Goal: Information Seeking & Learning: Learn about a topic

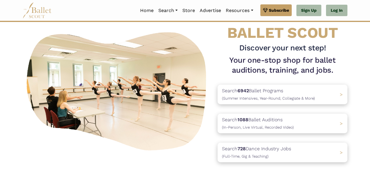
scroll to position [26, 0]
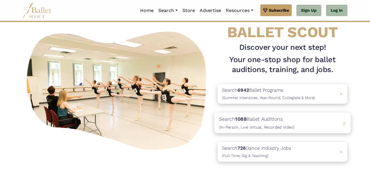
click at [261, 120] on p "Search 1088 Ballet Auditions (In-Person, Live Virtual, Recorded Video)" at bounding box center [256, 123] width 75 height 16
click at [242, 120] on b "1088" at bounding box center [240, 119] width 11 height 6
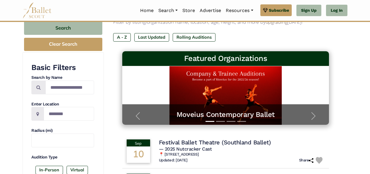
scroll to position [62, 0]
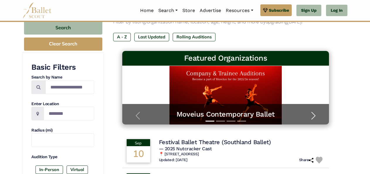
click at [313, 113] on span "button" at bounding box center [313, 115] width 9 height 9
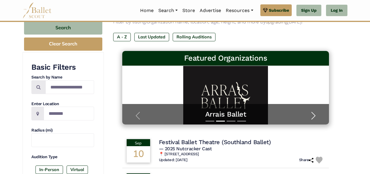
click at [313, 113] on span "button" at bounding box center [313, 115] width 9 height 9
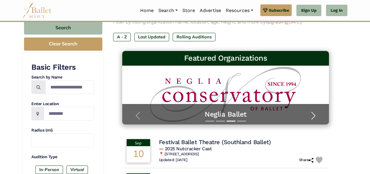
click at [313, 113] on span "button" at bounding box center [313, 115] width 9 height 9
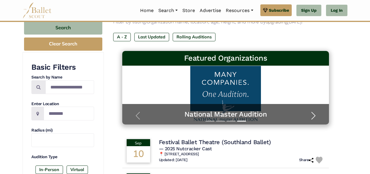
click at [314, 114] on span "button" at bounding box center [313, 115] width 9 height 9
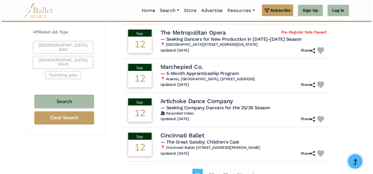
scroll to position [351, 0]
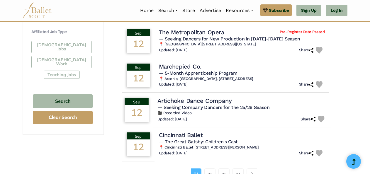
click at [179, 105] on span "— Seeking Company Dancers for the 25/26 Season" at bounding box center [214, 108] width 112 height 6
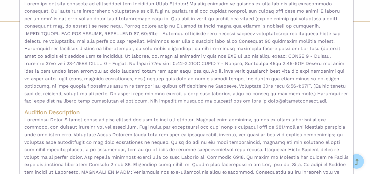
scroll to position [0, 0]
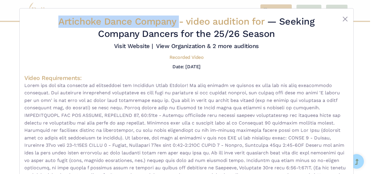
drag, startPoint x: 59, startPoint y: 19, endPoint x: 177, endPoint y: 26, distance: 118.4
click at [177, 26] on span "Artichoke Dance Company - video audition for" at bounding box center [162, 21] width 209 height 11
copy span "Artichoke Dance Company"
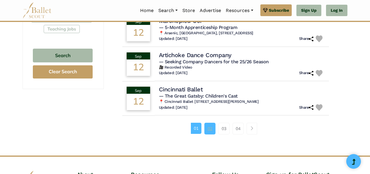
scroll to position [397, 0]
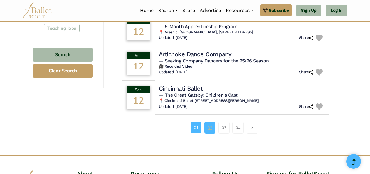
click at [210, 126] on link "02" at bounding box center [210, 128] width 11 height 12
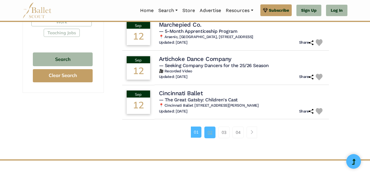
click at [213, 127] on link "02" at bounding box center [210, 133] width 11 height 12
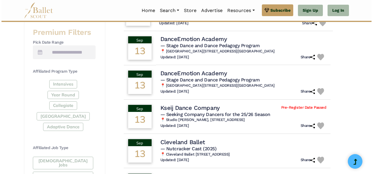
scroll to position [235, 0]
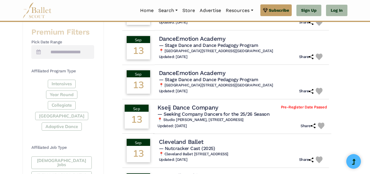
click at [200, 113] on span "— Seeking Company Dancers for the 25/26 Season" at bounding box center [214, 114] width 112 height 6
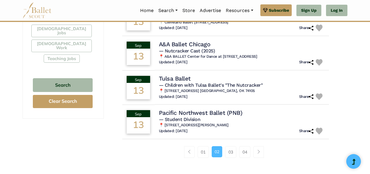
scroll to position [371, 0]
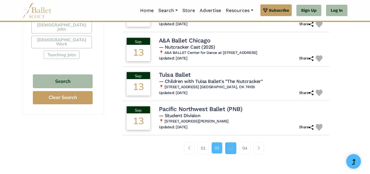
click at [228, 153] on link "03" at bounding box center [230, 149] width 11 height 12
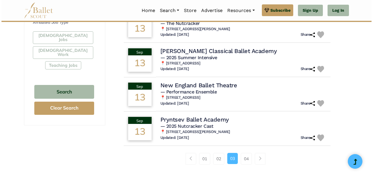
scroll to position [360, 0]
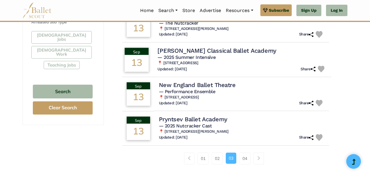
click at [194, 55] on h4 "[PERSON_NAME] Classical Ballet Academy" at bounding box center [217, 51] width 119 height 8
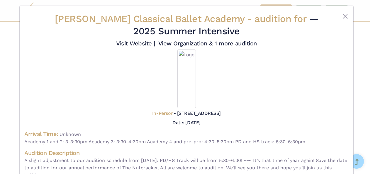
scroll to position [0, 0]
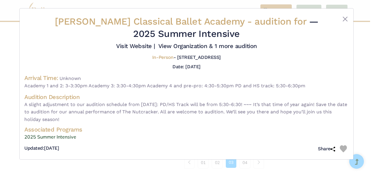
click at [194, 55] on h5 "In-Person - [STREET_ADDRESS]" at bounding box center [186, 58] width 69 height 6
